Goal: Communication & Community: Answer question/provide support

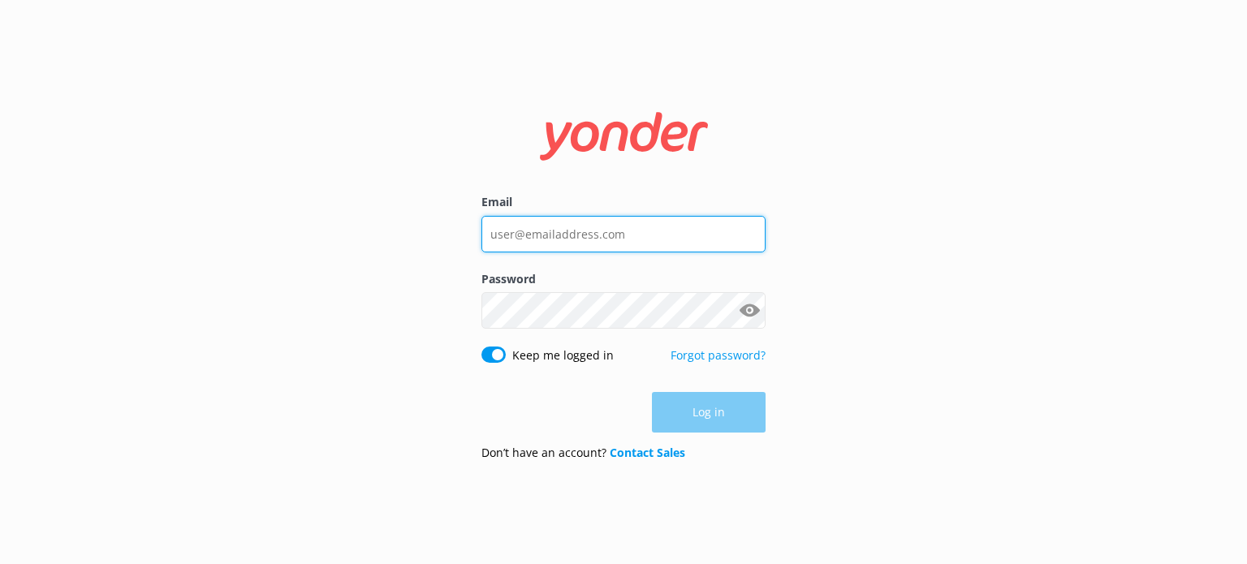
type input "reservations2@therarotongan.com"
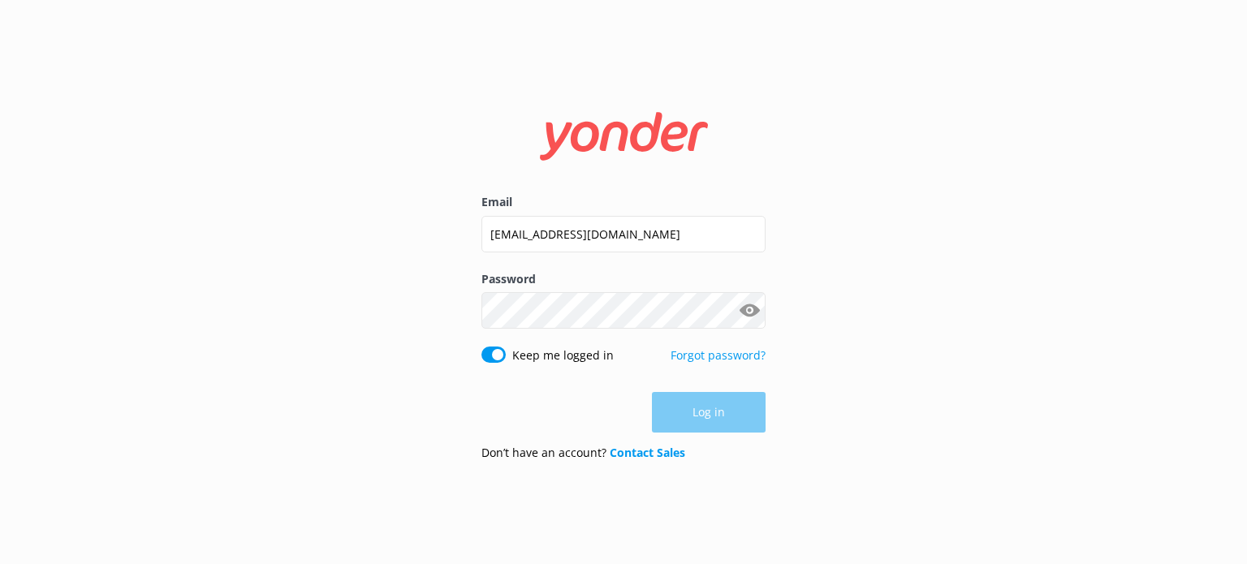
click at [689, 409] on div "Log in" at bounding box center [623, 412] width 284 height 41
click at [689, 409] on button "Log in" at bounding box center [709, 413] width 114 height 41
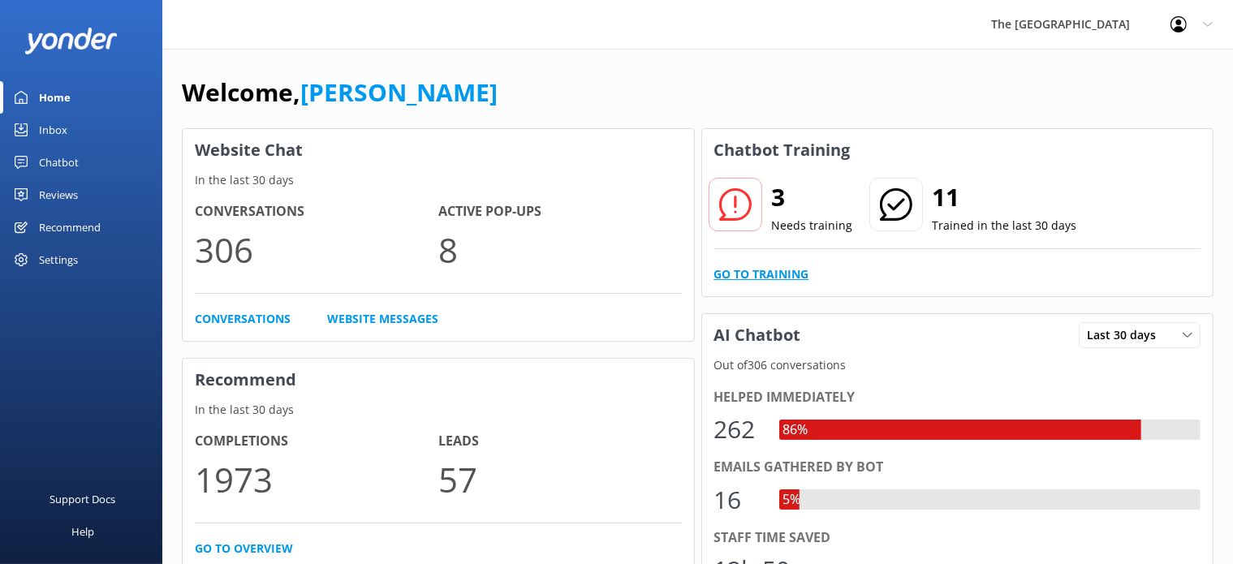
click at [760, 277] on link "Go to Training" at bounding box center [761, 275] width 95 height 18
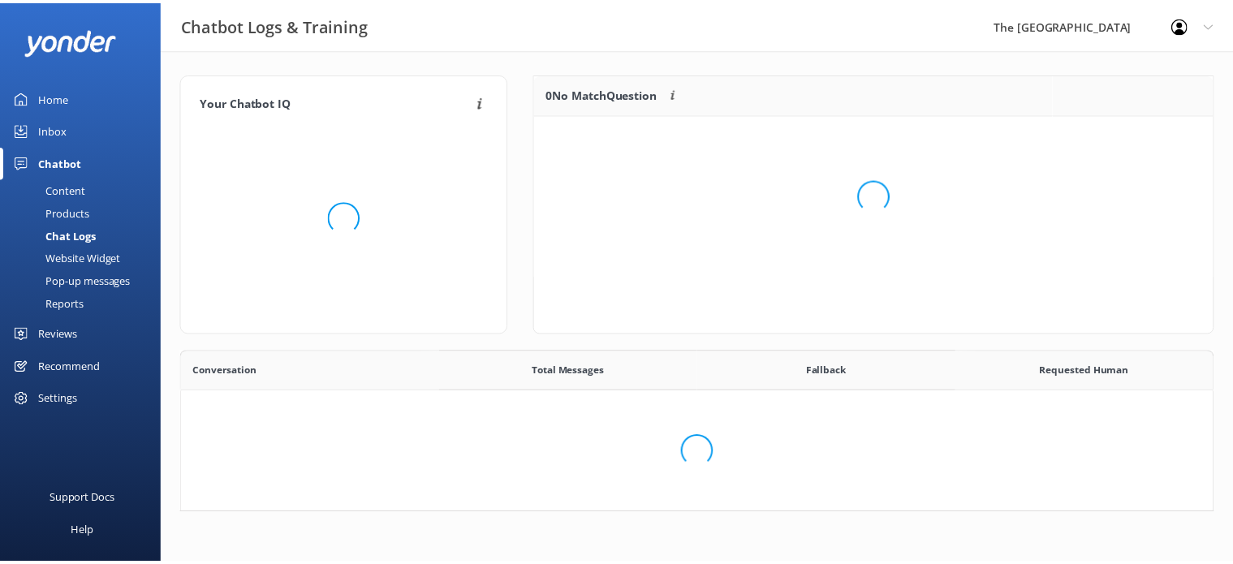
scroll to position [555, 1017]
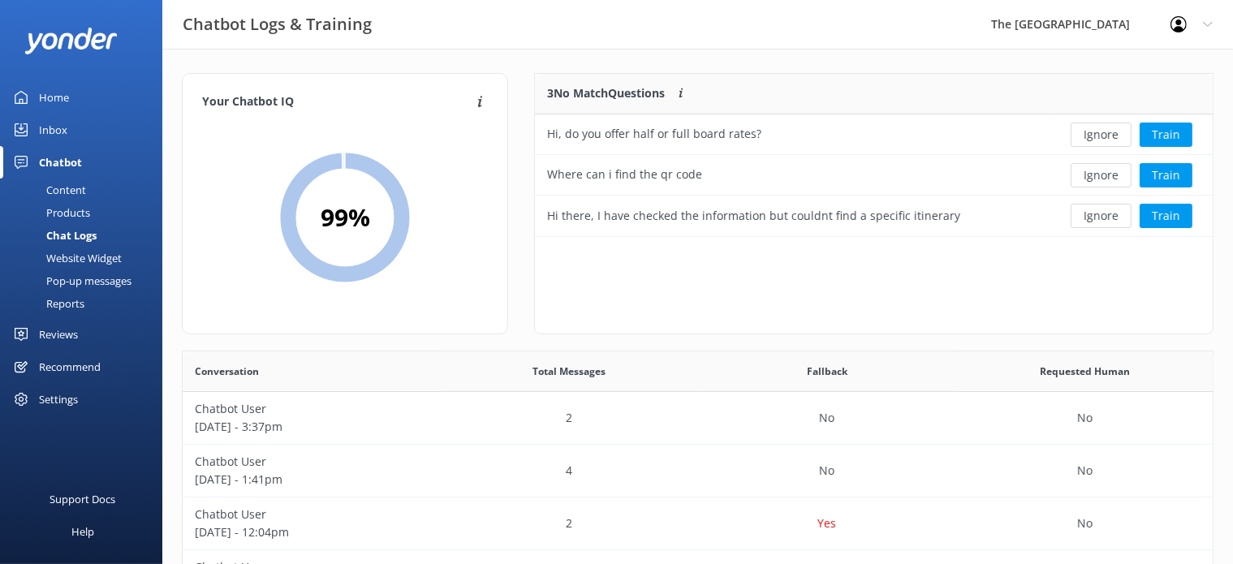
click at [23, 127] on icon at bounding box center [21, 129] width 13 height 13
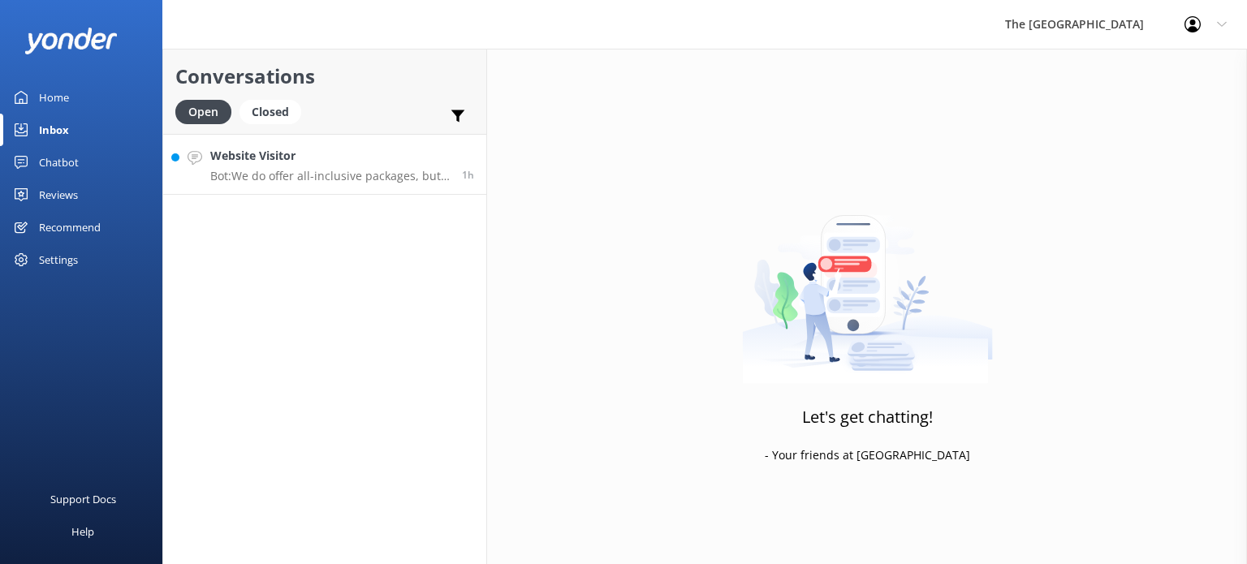
click at [335, 164] on h4 "Website Visitor" at bounding box center [330, 156] width 240 height 18
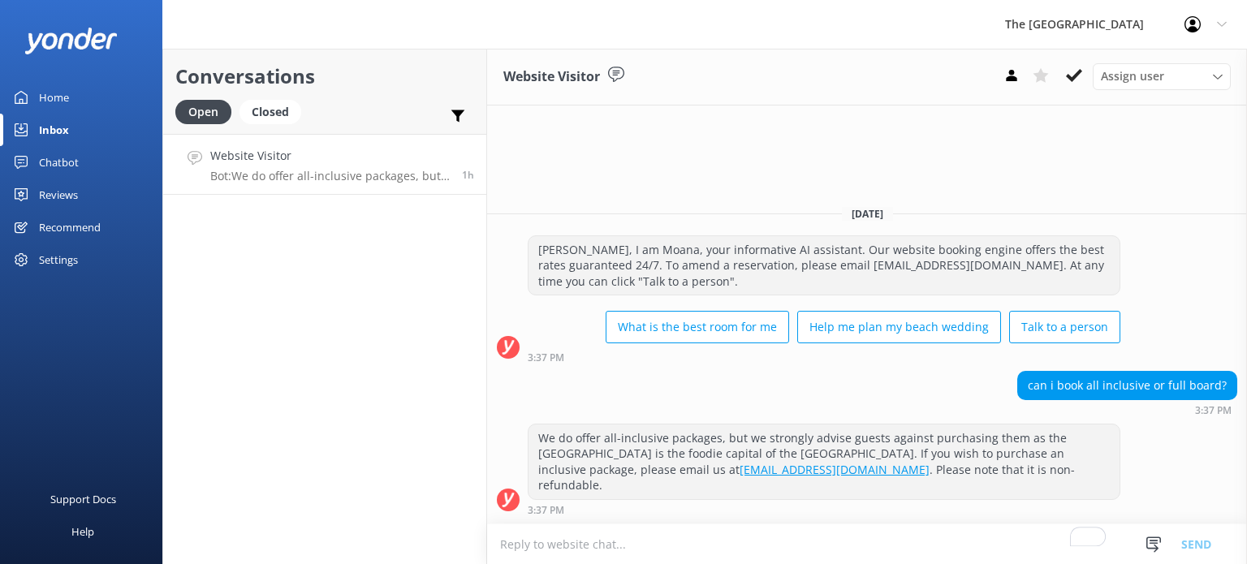
click at [63, 164] on div "Chatbot" at bounding box center [59, 162] width 40 height 32
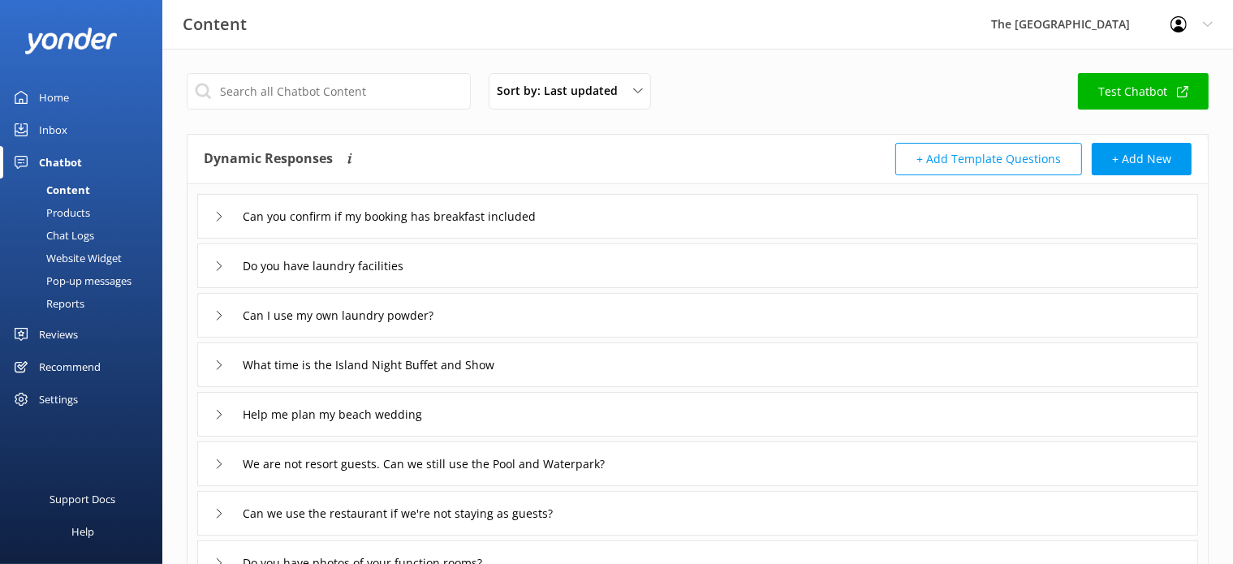
click at [83, 233] on div "Chat Logs" at bounding box center [52, 235] width 84 height 23
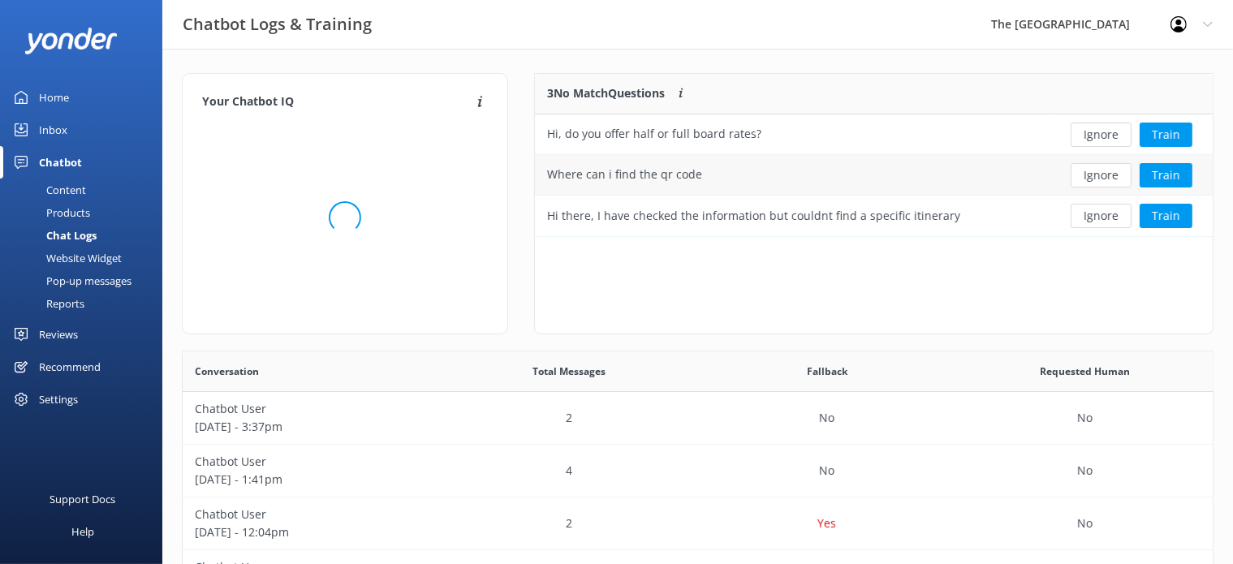
scroll to position [15, 14]
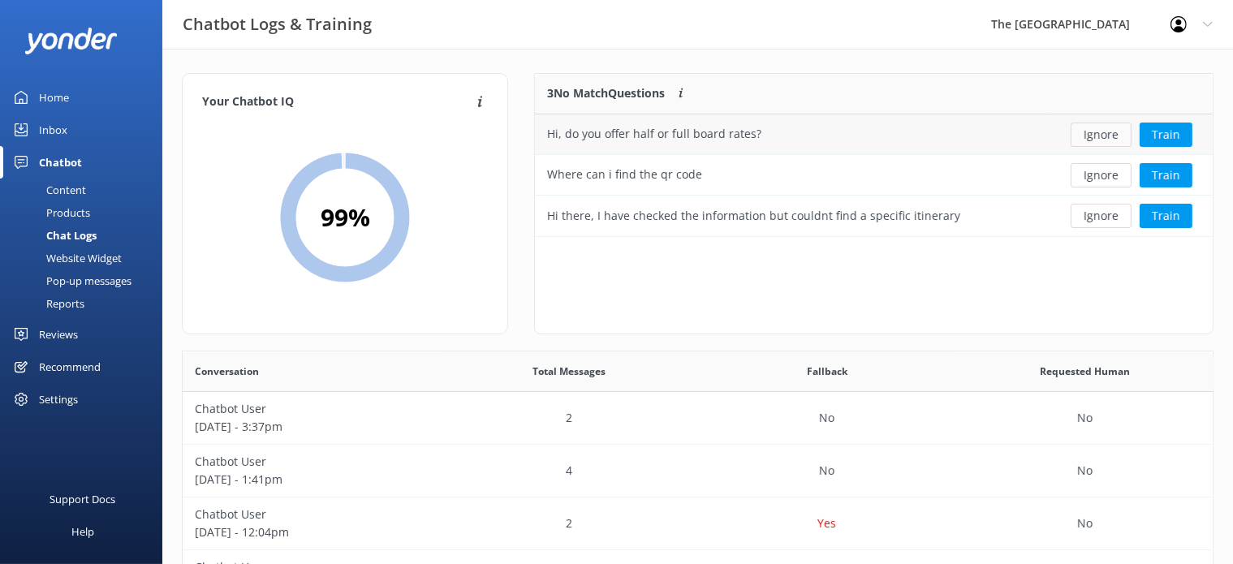
click at [1107, 138] on button "Ignore" at bounding box center [1101, 135] width 61 height 24
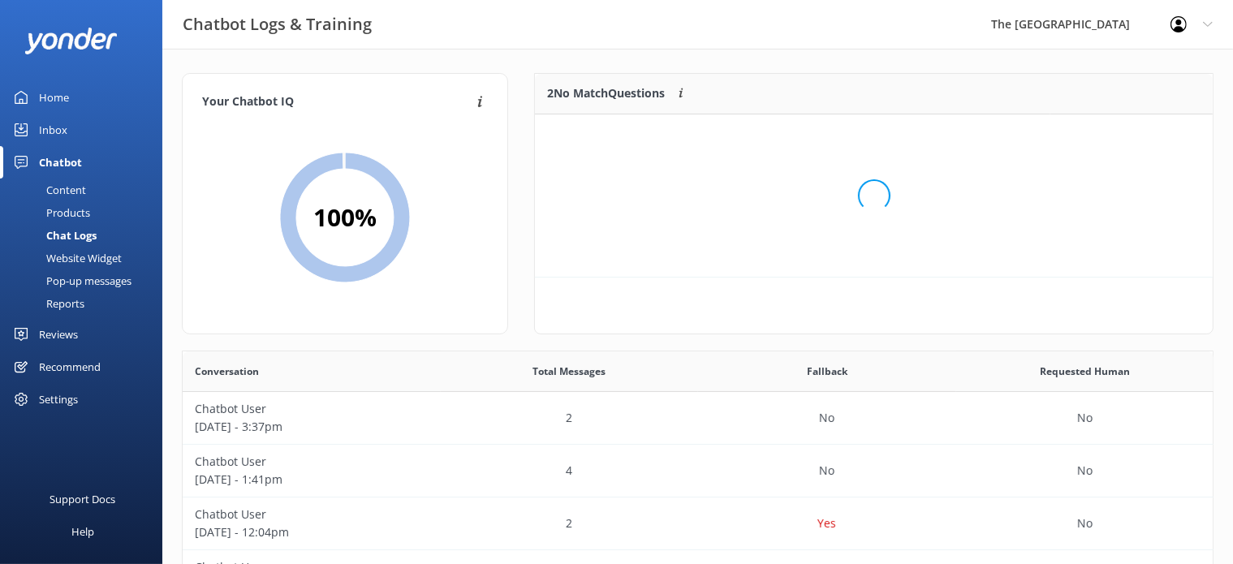
scroll to position [108, 664]
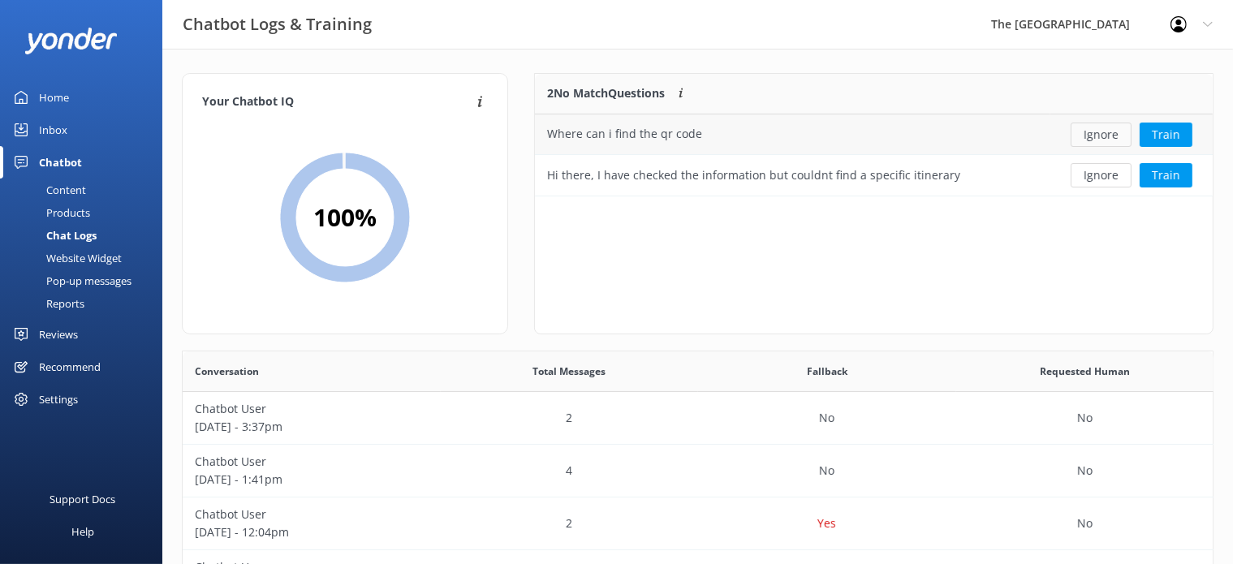
click at [1104, 145] on button "Ignore" at bounding box center [1101, 135] width 61 height 24
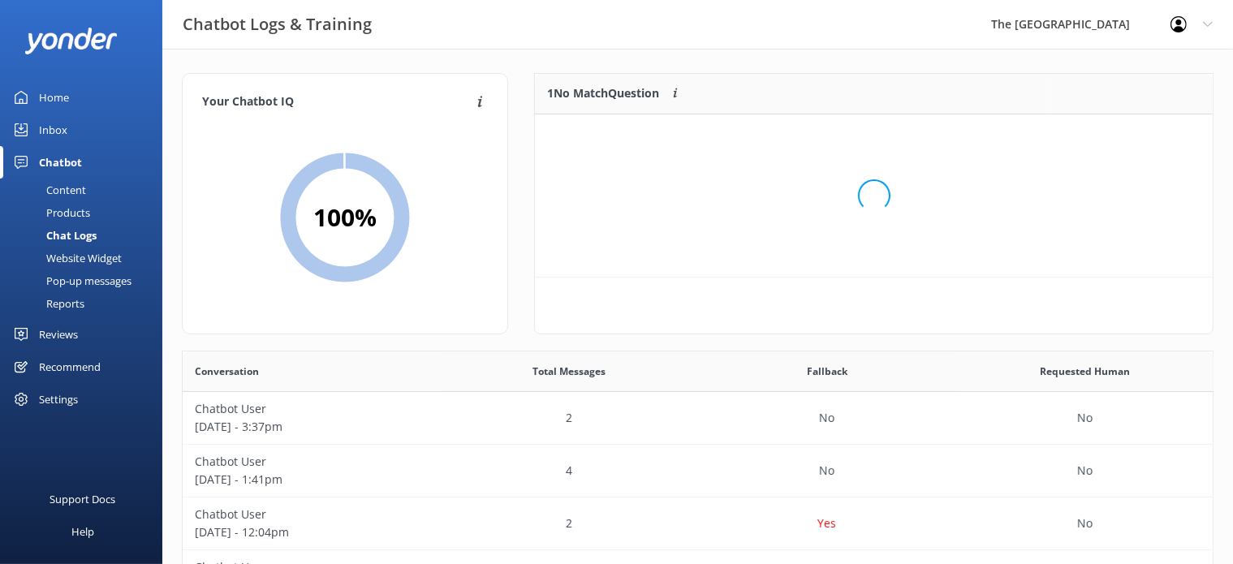
scroll to position [15, 14]
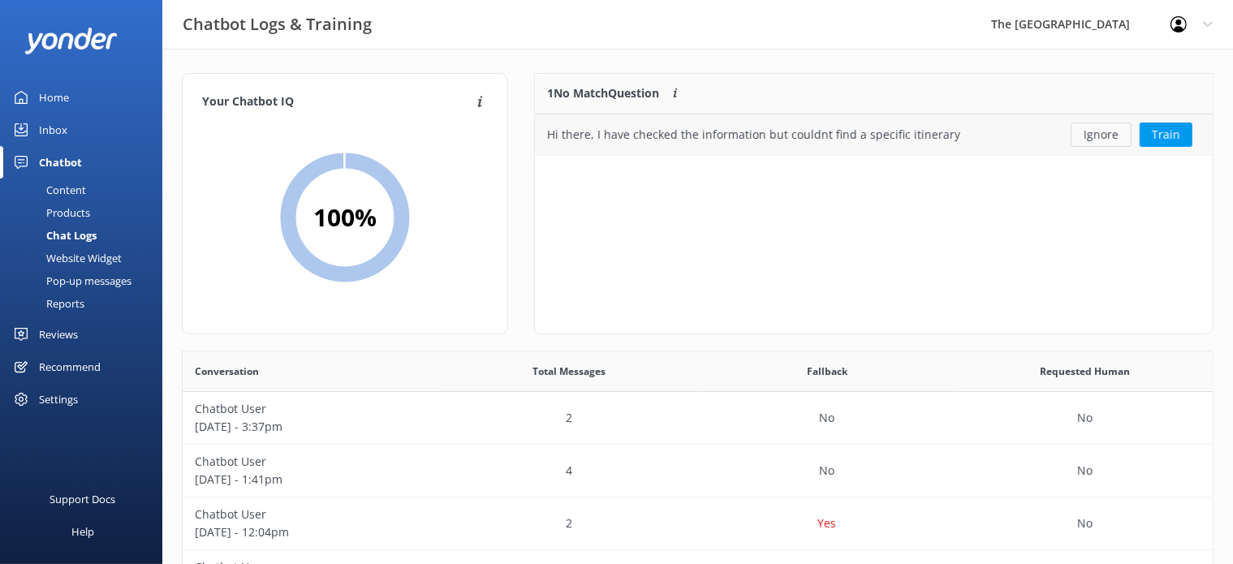
click at [1112, 136] on button "Ignore" at bounding box center [1101, 135] width 61 height 24
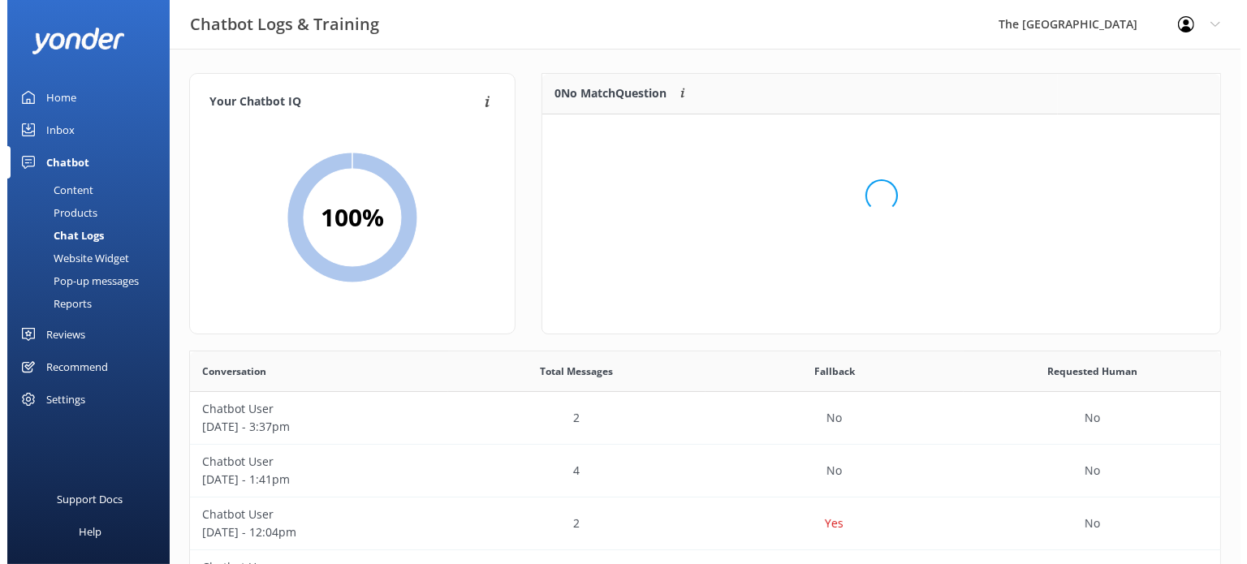
scroll to position [188, 664]
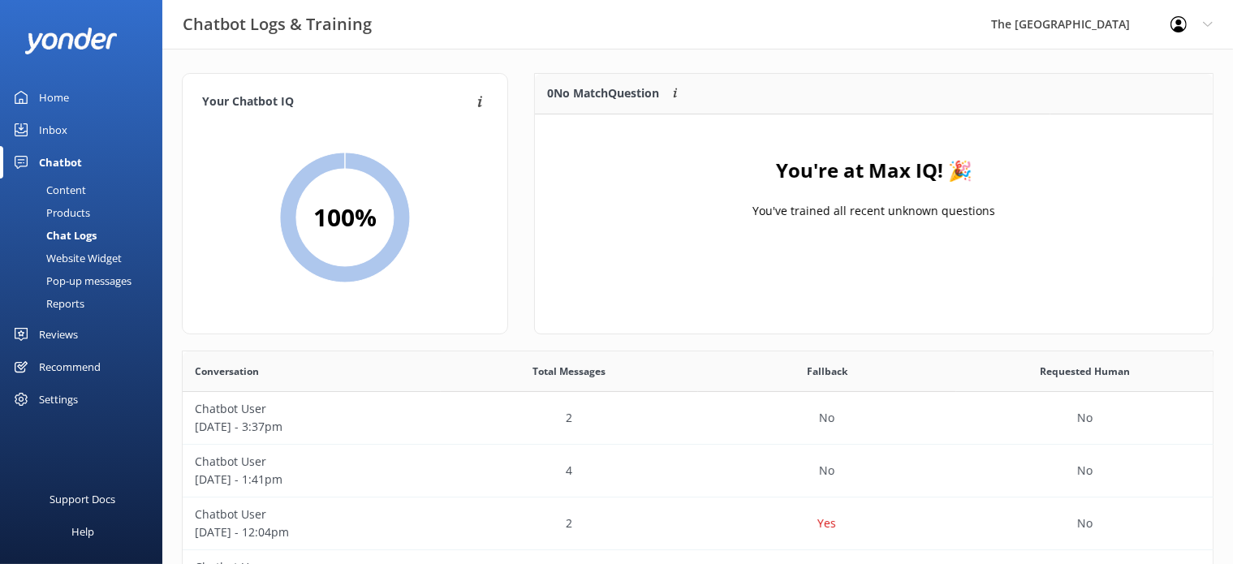
click at [78, 125] on link "Inbox" at bounding box center [81, 130] width 162 height 32
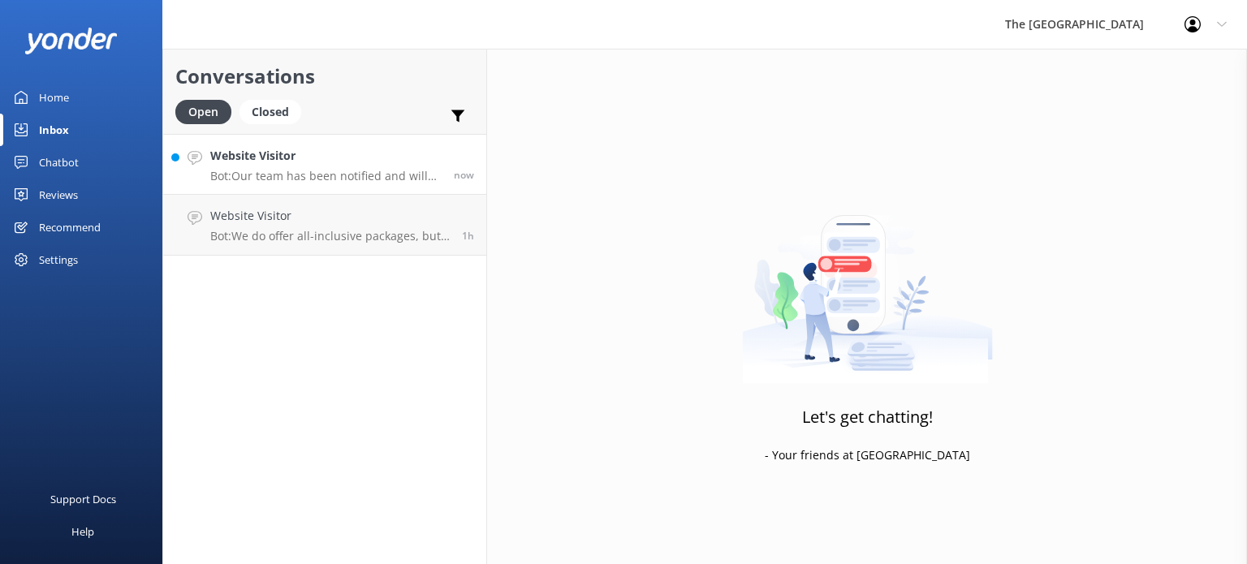
click at [292, 159] on h4 "Website Visitor" at bounding box center [325, 156] width 231 height 18
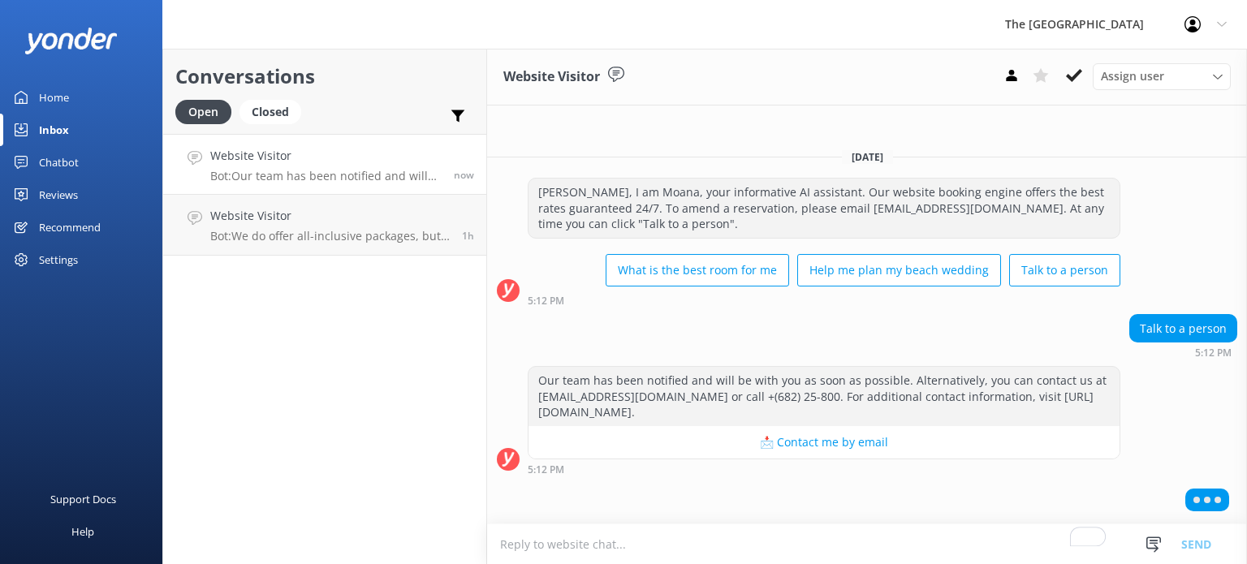
click at [669, 543] on textarea "To enrich screen reader interactions, please activate Accessibility in Grammarl…" at bounding box center [867, 545] width 760 height 40
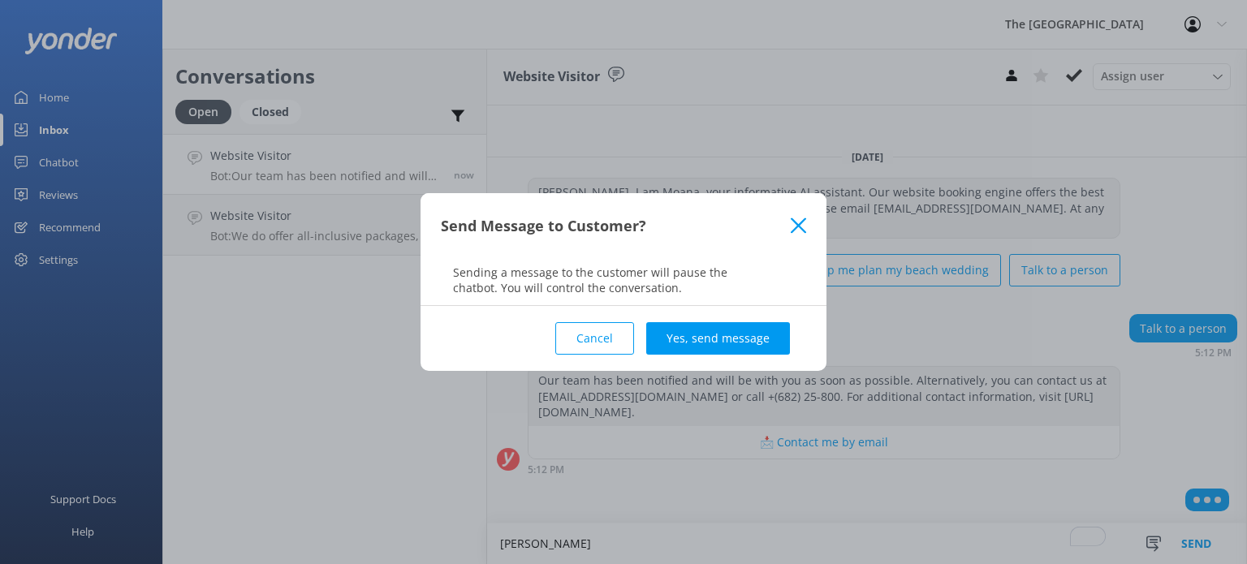
click at [588, 325] on button "Cancel" at bounding box center [594, 338] width 79 height 32
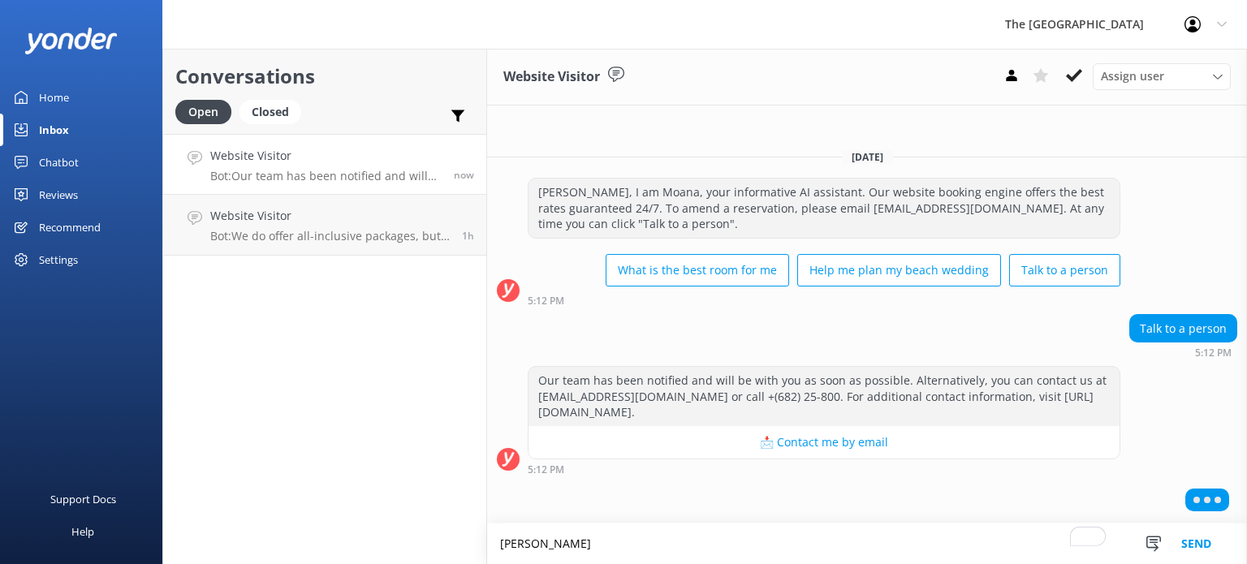
click at [572, 551] on textarea "[PERSON_NAME]" at bounding box center [867, 544] width 760 height 41
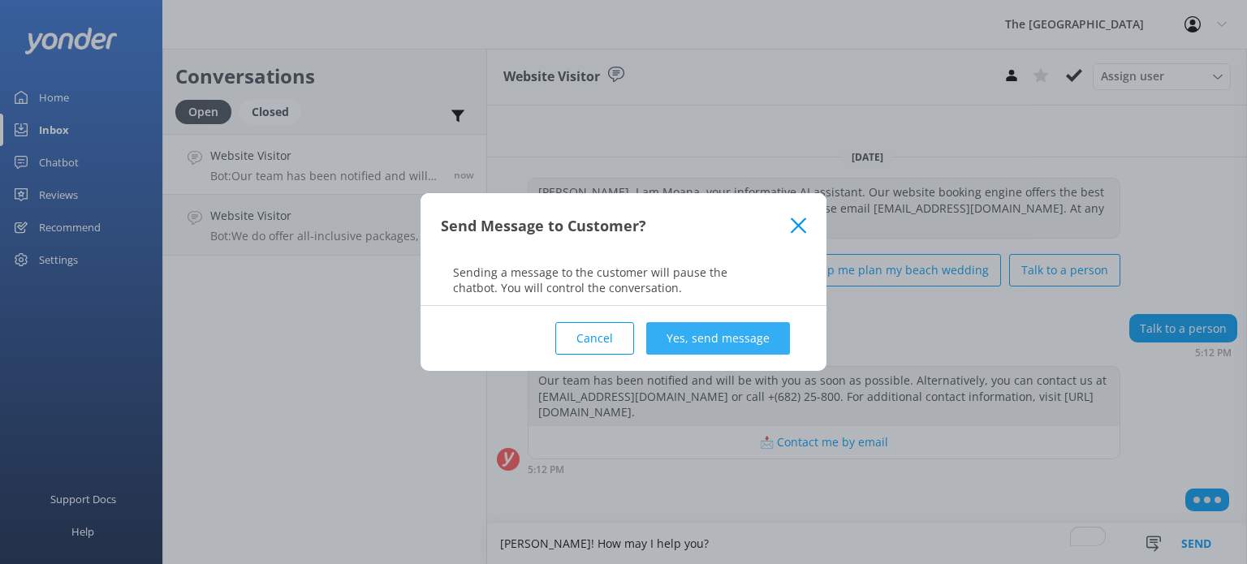
type textarea "[PERSON_NAME]! How may I help you?"
click at [689, 350] on button "Yes, send message" at bounding box center [718, 338] width 144 height 32
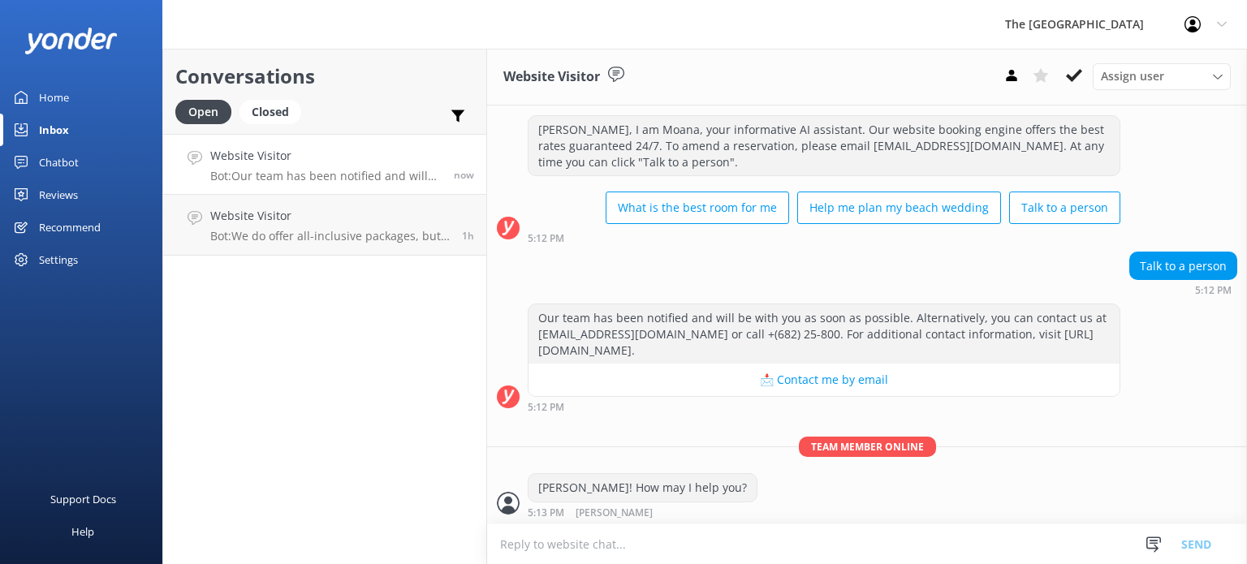
scroll to position [33, 0]
click at [369, 231] on p "Bot: We do offer all-inclusive packages, but we strongly advise guests against …" at bounding box center [330, 236] width 240 height 15
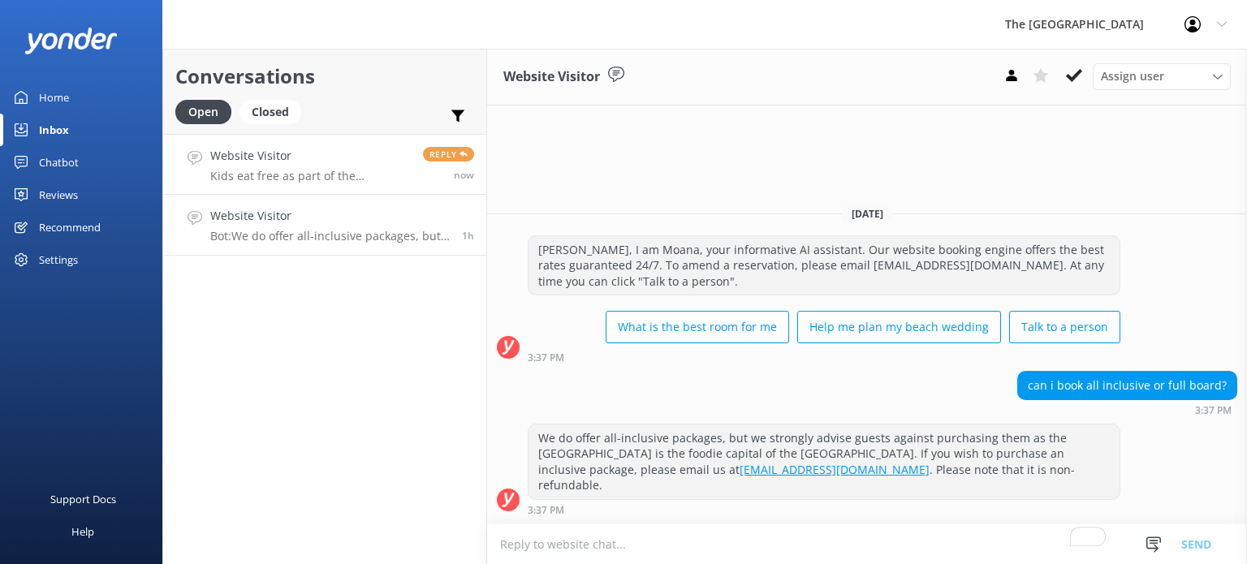
click at [347, 159] on h4 "Website Visitor" at bounding box center [310, 156] width 201 height 18
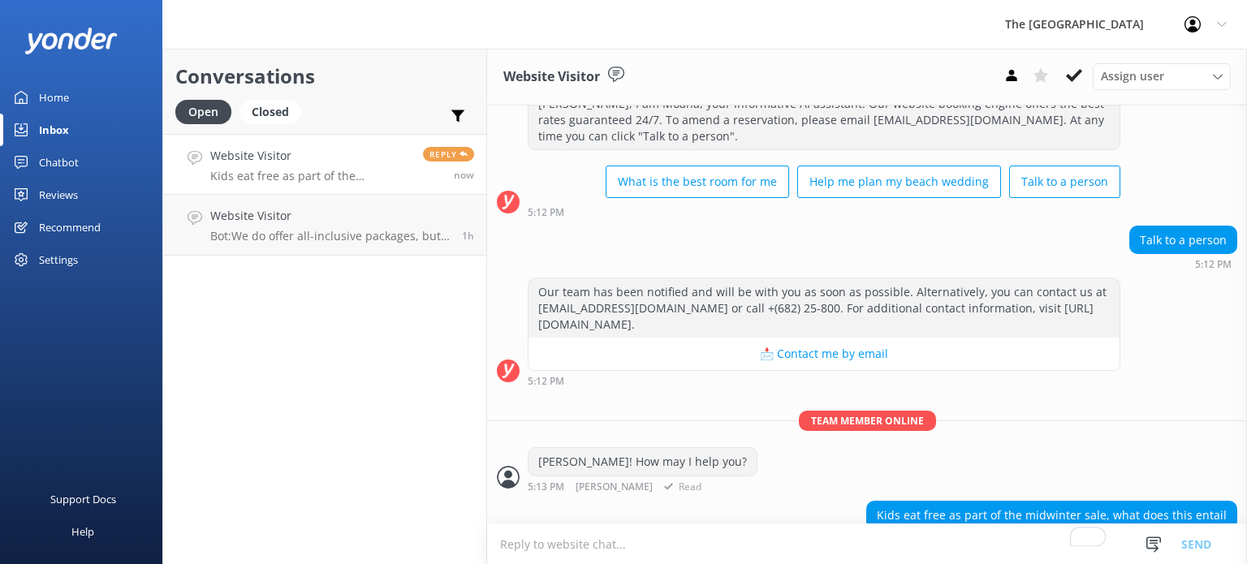
scroll to position [85, 0]
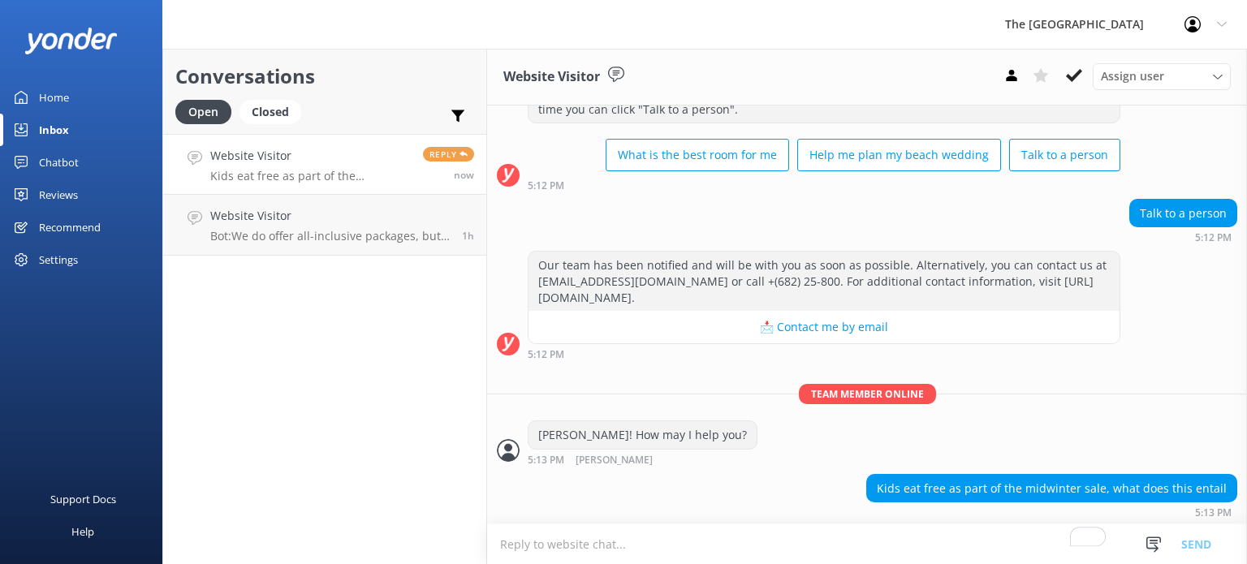
click at [664, 550] on textarea "To enrich screen reader interactions, please activate Accessibility in Grammarl…" at bounding box center [867, 545] width 760 height 40
type textarea "Please see the details below regarding our Kids Eat Free promotion"
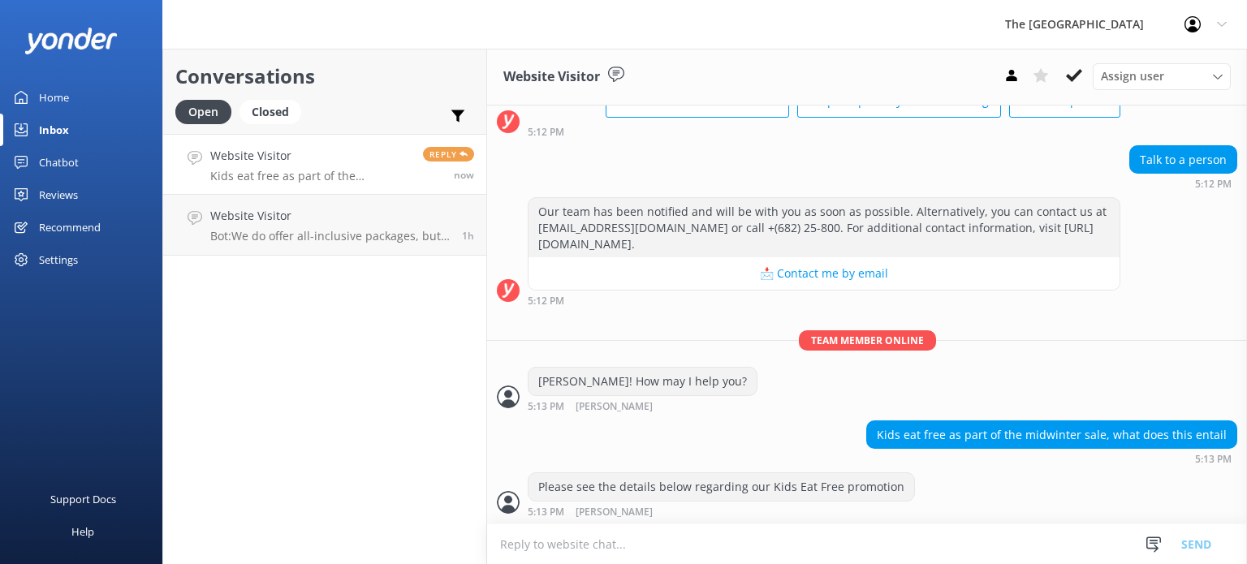
scroll to position [138, 0]
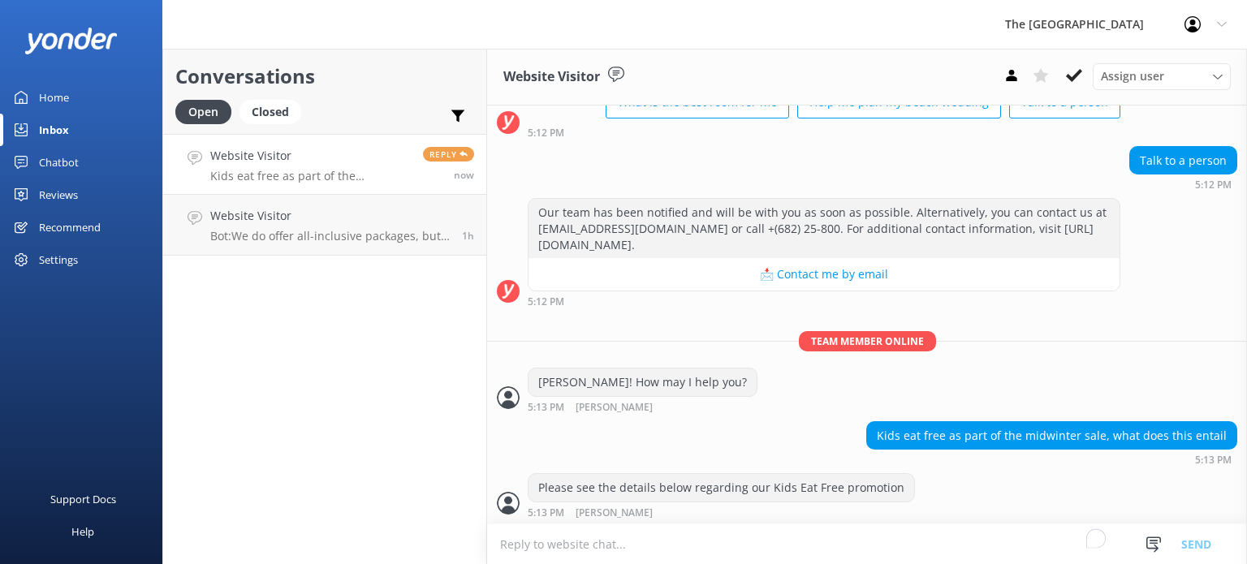
click at [708, 537] on textarea "To enrich screen reader interactions, please activate Accessibility in Grammarl…" at bounding box center [867, 545] width 760 height 40
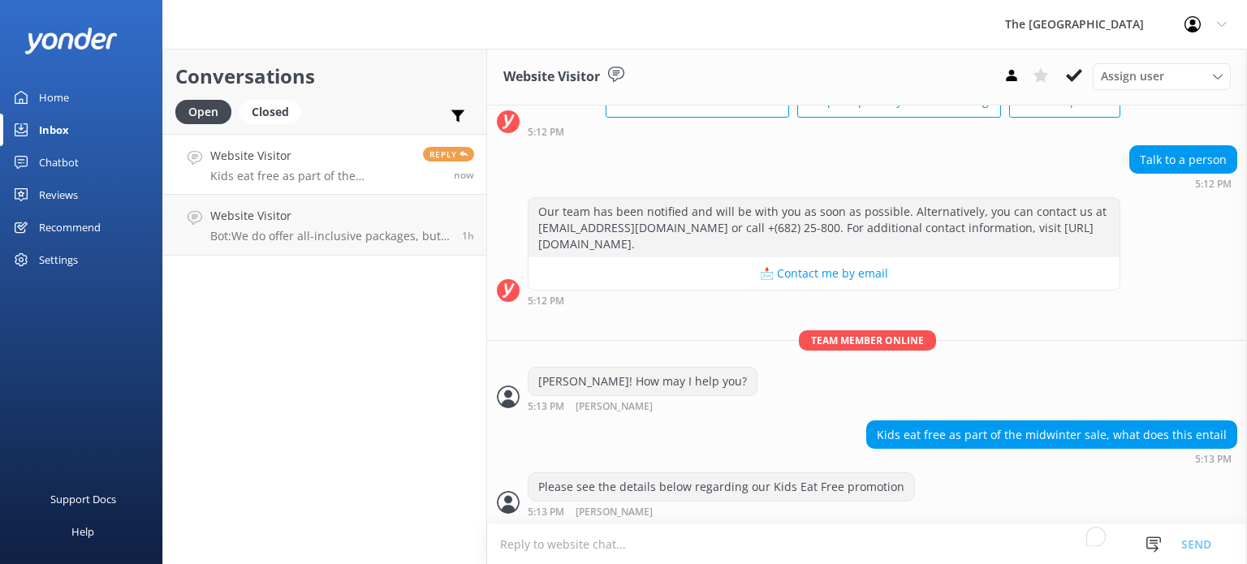
paste textarea "KIDS EAT FREE! at The [GEOGRAPHIC_DATA] T&C’s: · Applies to children aged [DEMO…"
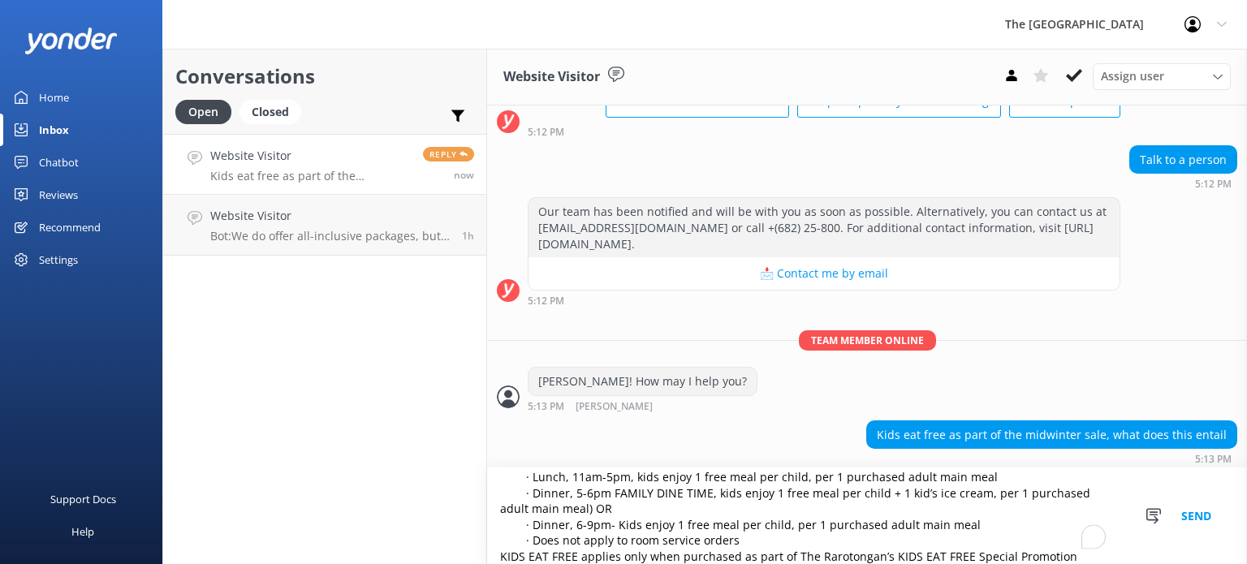
scroll to position [90, 0]
type textarea "KIDS EAT FREE! at The [GEOGRAPHIC_DATA] T&C’s: · Applies to children aged [DEMO…"
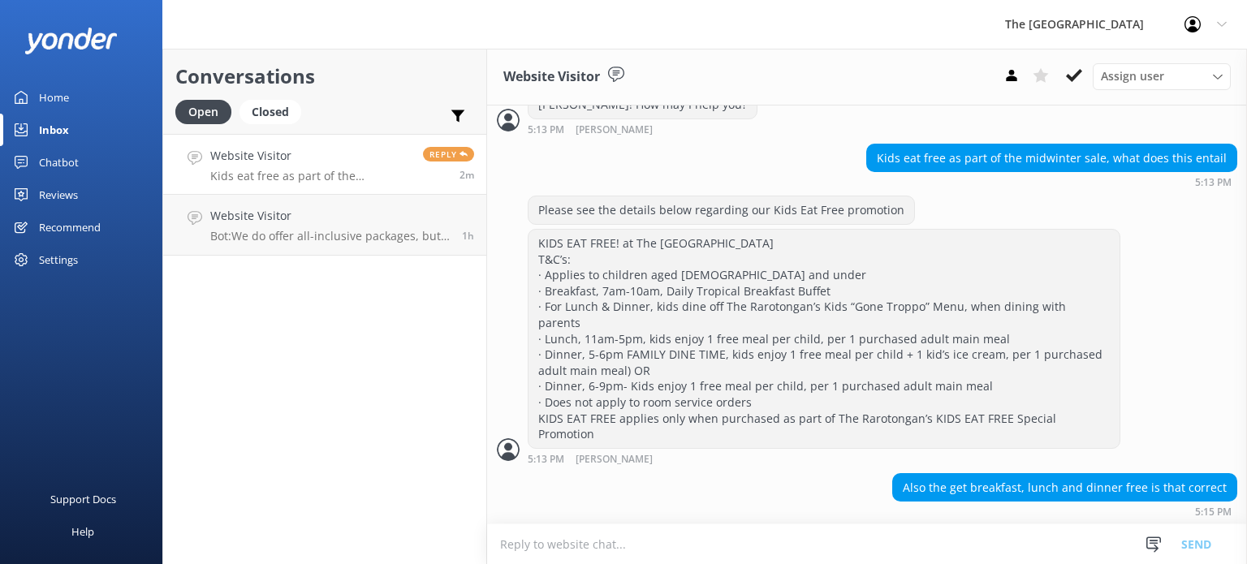
scroll to position [421, 0]
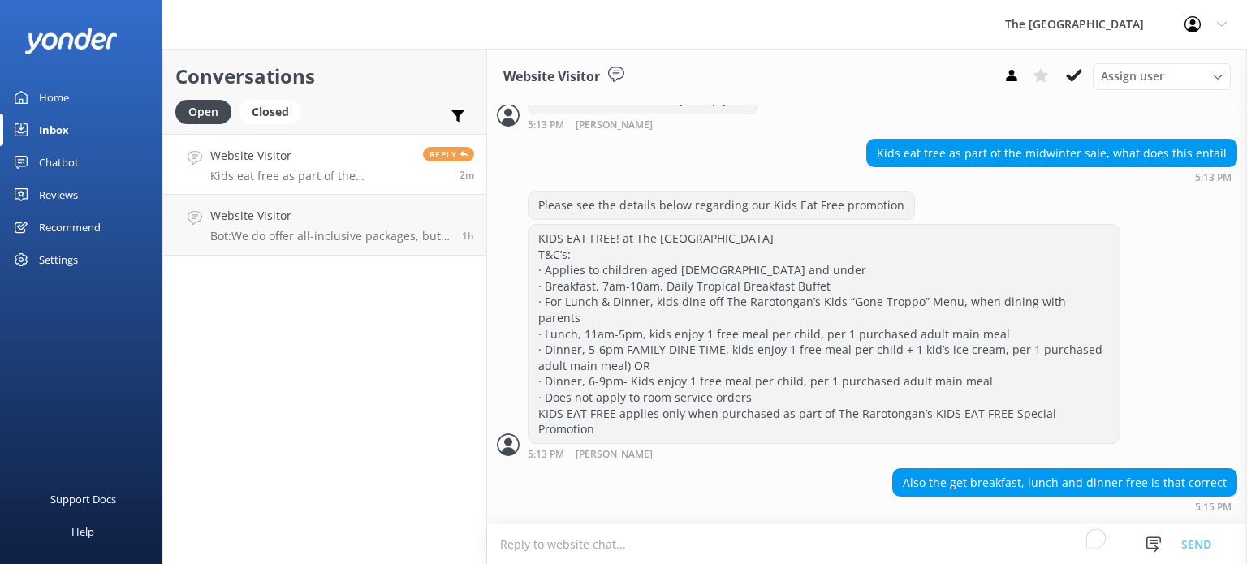
click at [794, 533] on textarea "To enrich screen reader interactions, please activate Accessibility in Grammarl…" at bounding box center [867, 545] width 760 height 40
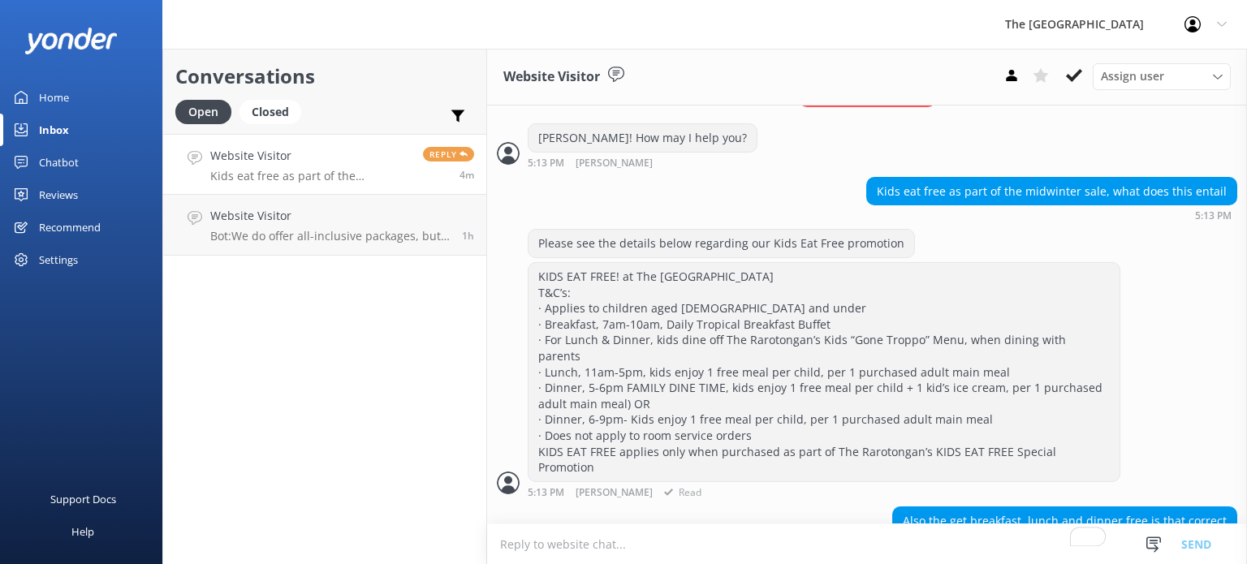
scroll to position [435, 0]
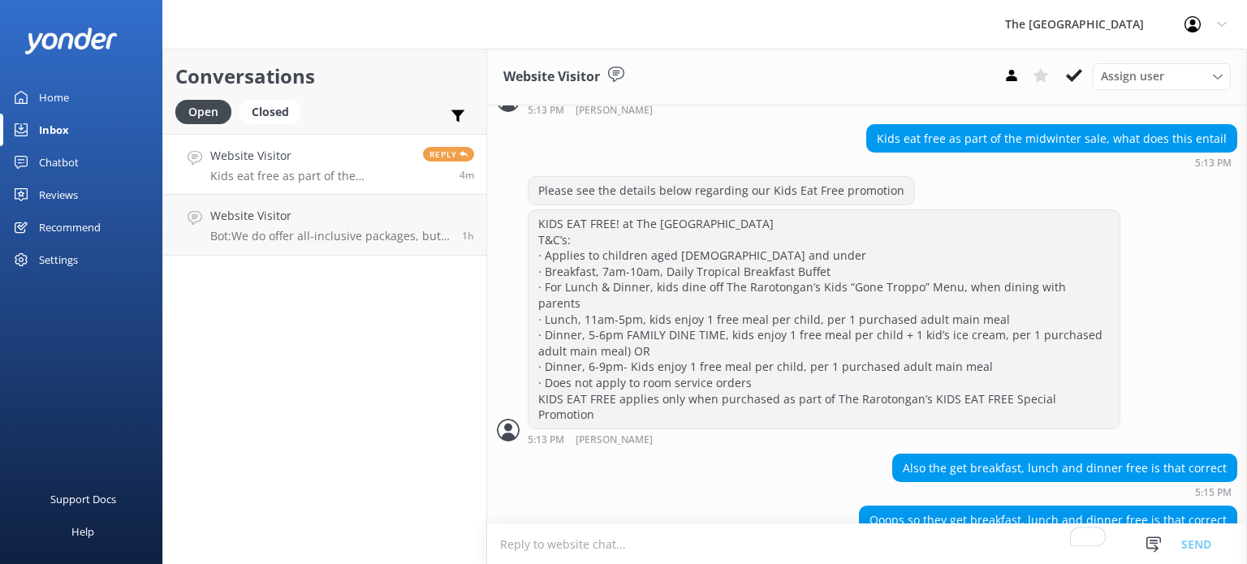
click at [792, 540] on textarea "To enrich screen reader interactions, please activate Accessibility in Grammarl…" at bounding box center [867, 545] width 760 height 40
click at [791, 543] on textarea "To enrich screen reader interactions, please activate Accessibility in Grammarl…" at bounding box center [867, 545] width 760 height 40
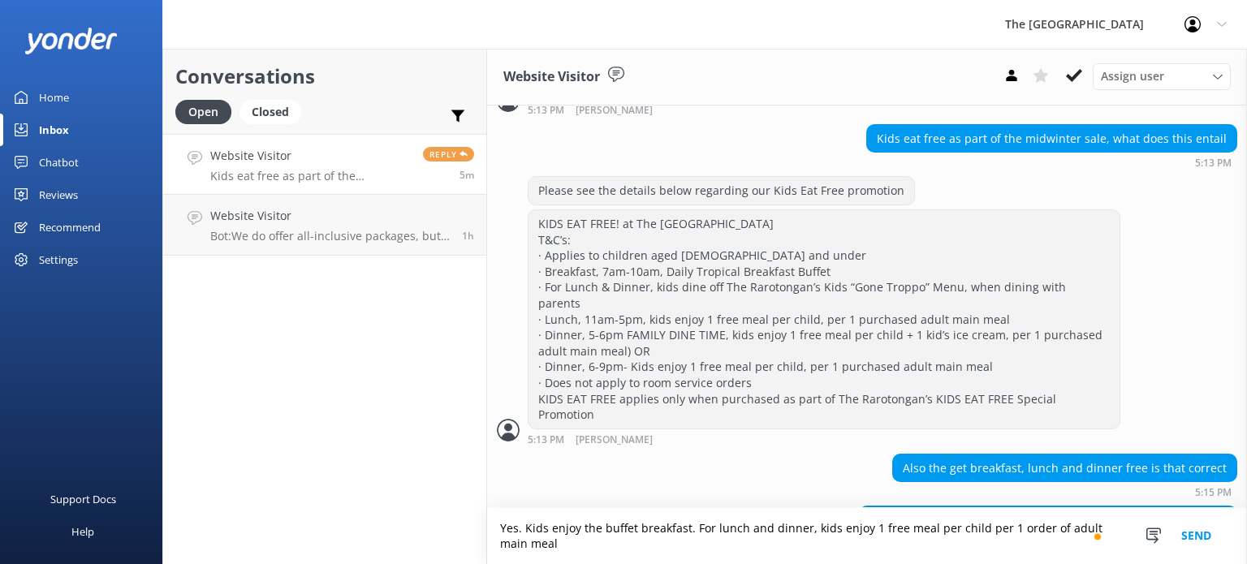
scroll to position [451, 0]
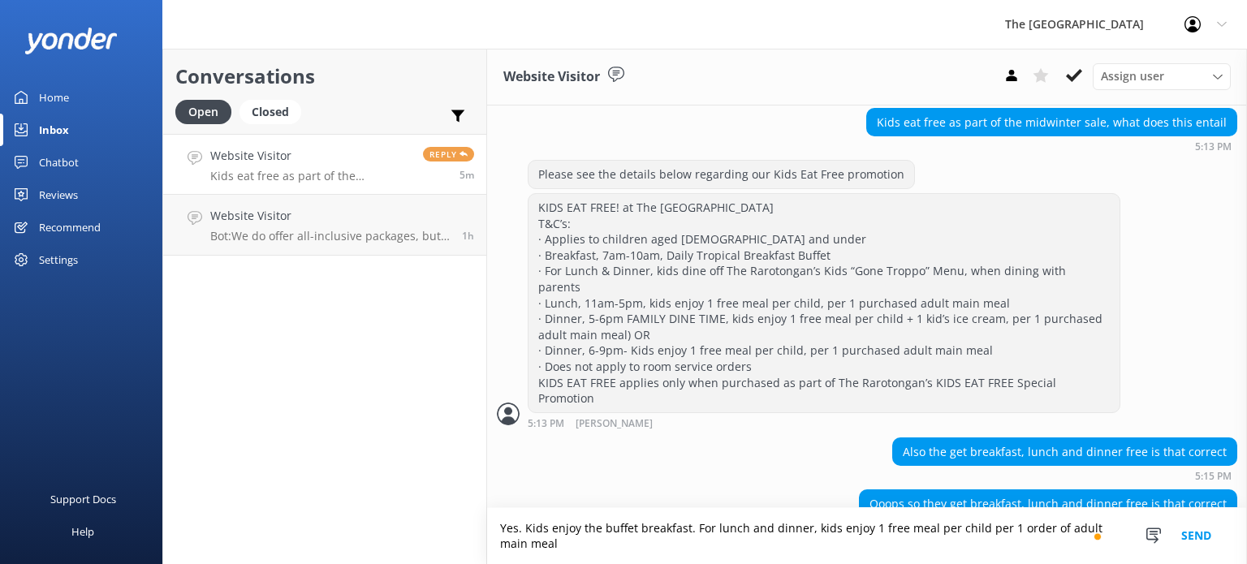
click at [745, 527] on textarea "Yes. Kids enjoy the buffet breakfast. For lunch and dinner, kids enjoy 1 free m…" at bounding box center [867, 536] width 760 height 56
click at [870, 527] on textarea "Yes. Kids enjoy the buffet breakfast. For lunch (11am-5pm) and dinner, kids enj…" at bounding box center [867, 536] width 760 height 56
click at [747, 542] on textarea "Yes. Kids enjoy the buffet breakfast. For lunch (11am-5pm) and dinner (6-9pm), …" at bounding box center [867, 536] width 760 height 56
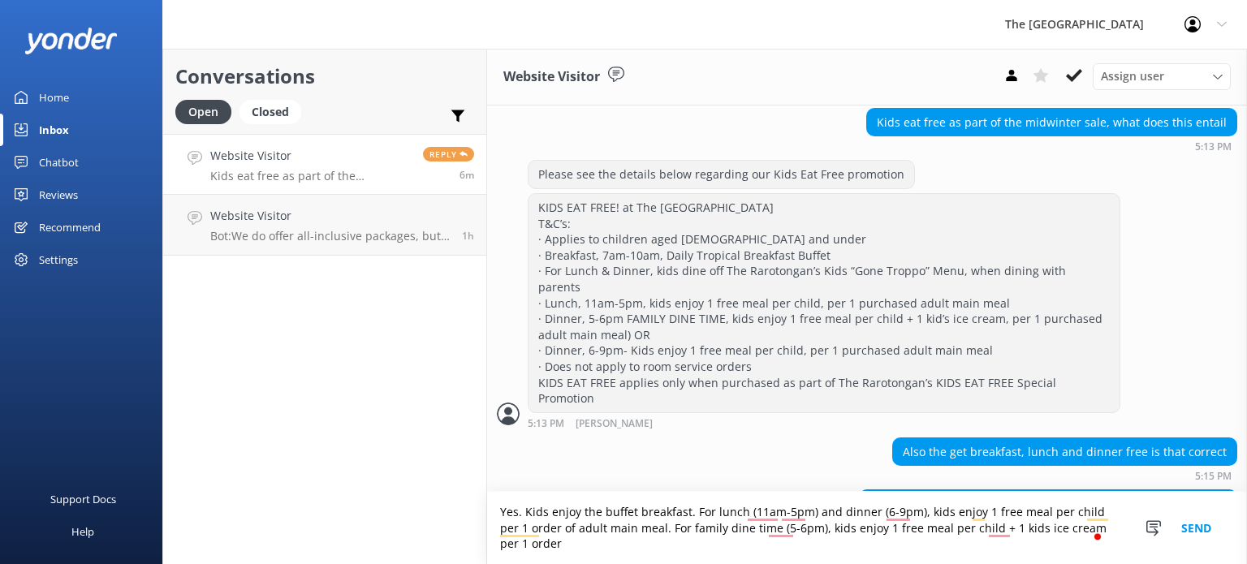
scroll to position [468, 0]
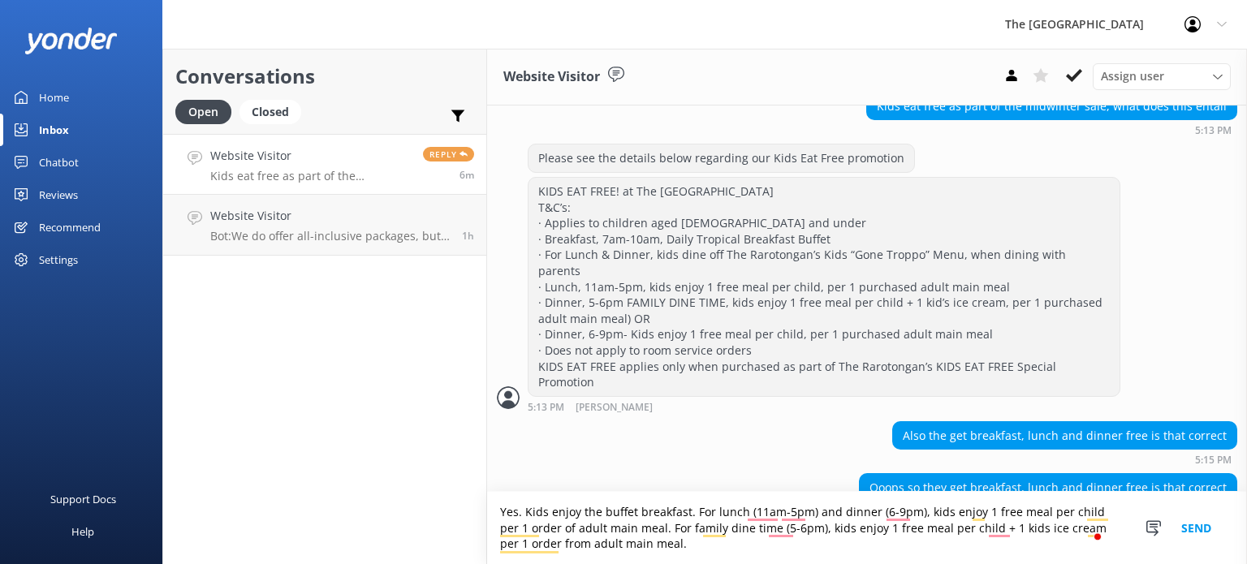
type textarea "Yes. Kids enjoy the buffet breakfast. For lunch (11am-5pm) and dinner (6-9pm), …"
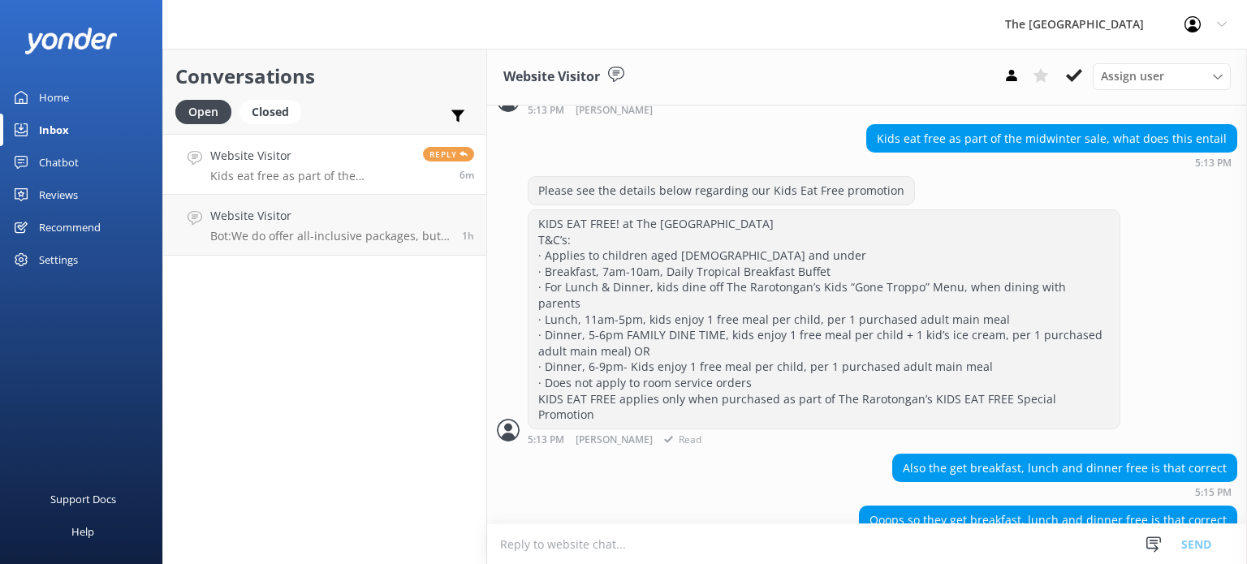
scroll to position [519, 0]
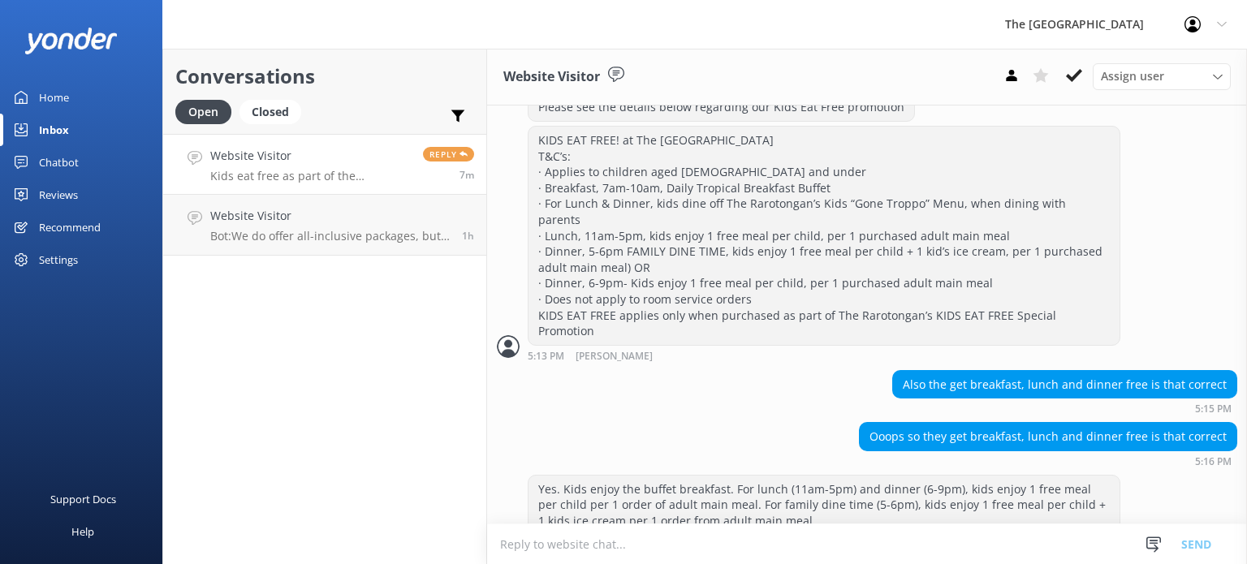
click at [582, 542] on textarea "To enrich screen reader interactions, please activate Accessibility in Grammarl…" at bounding box center [867, 545] width 760 height 40
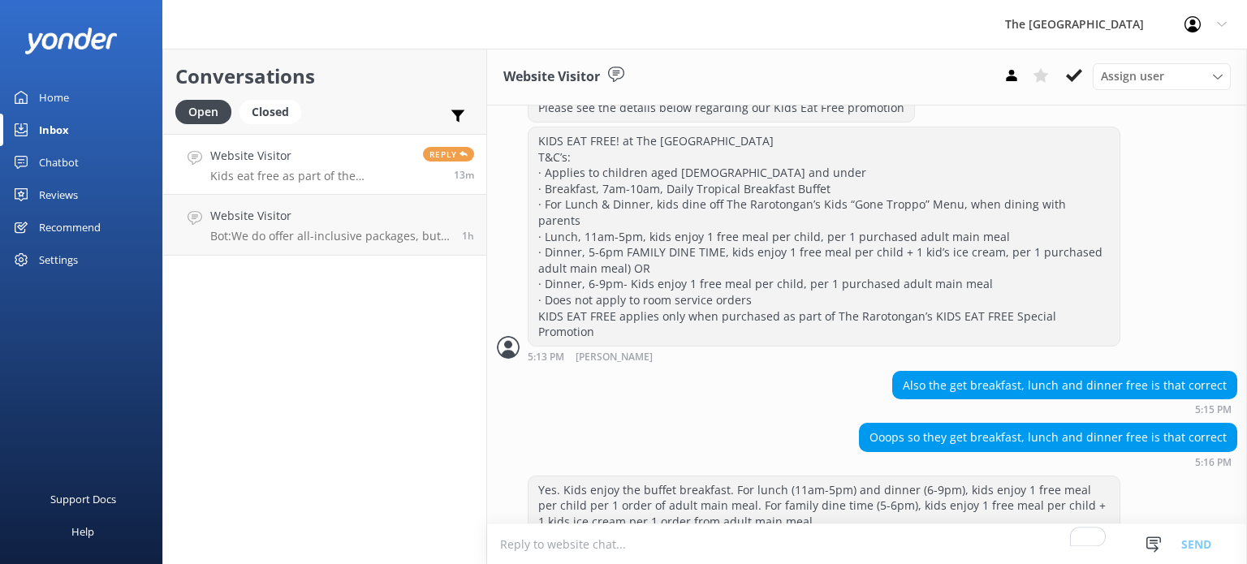
click at [380, 177] on p "Kids eat free as part of the midwinter sale, what does this entail" at bounding box center [310, 176] width 201 height 15
click at [361, 243] on p "Bot: We do offer all-inclusive packages, but we strongly advise guests against …" at bounding box center [330, 236] width 240 height 15
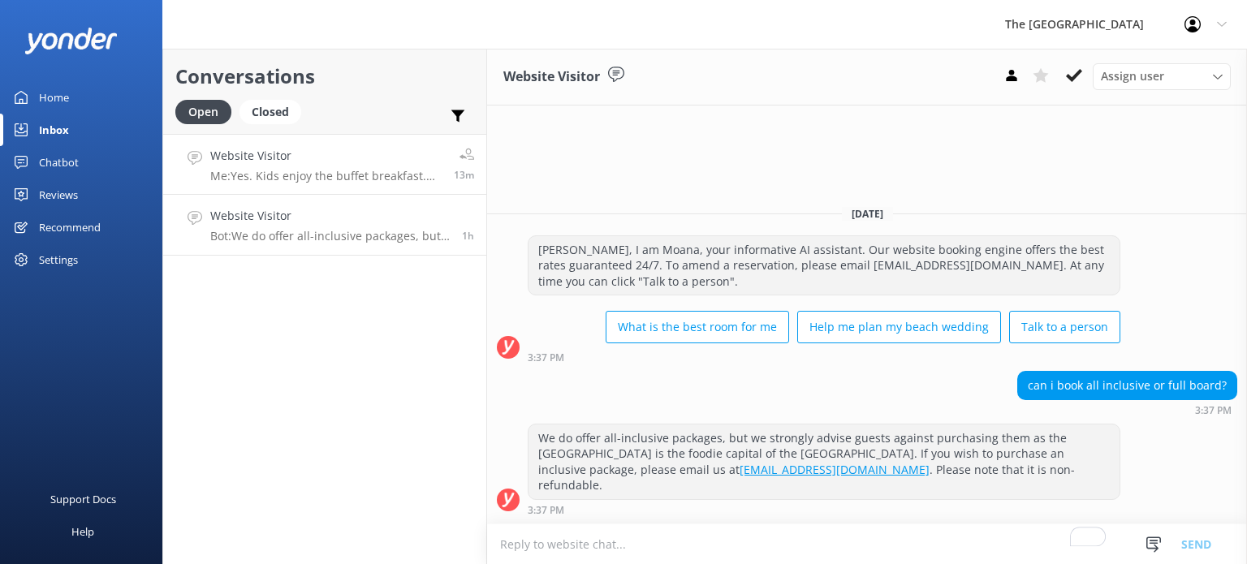
click at [348, 170] on p "Me: Yes. Kids enjoy the buffet breakfast. For lunch (11am-5pm) and dinner (6-9p…" at bounding box center [325, 176] width 231 height 15
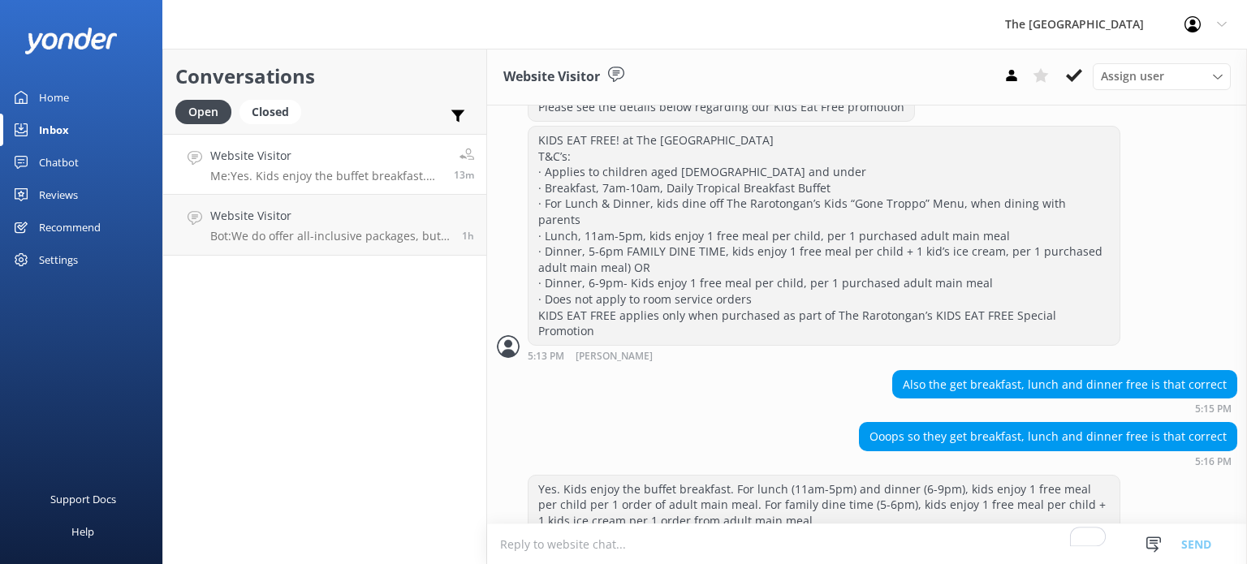
scroll to position [518, 0]
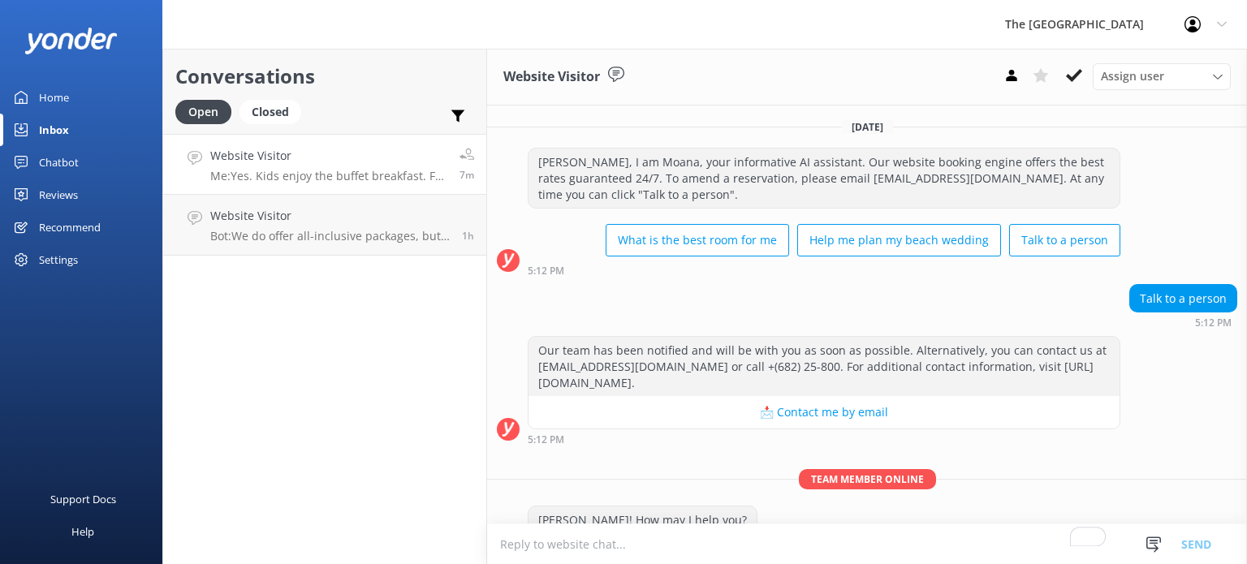
scroll to position [518, 0]
